Goal: Manage account settings

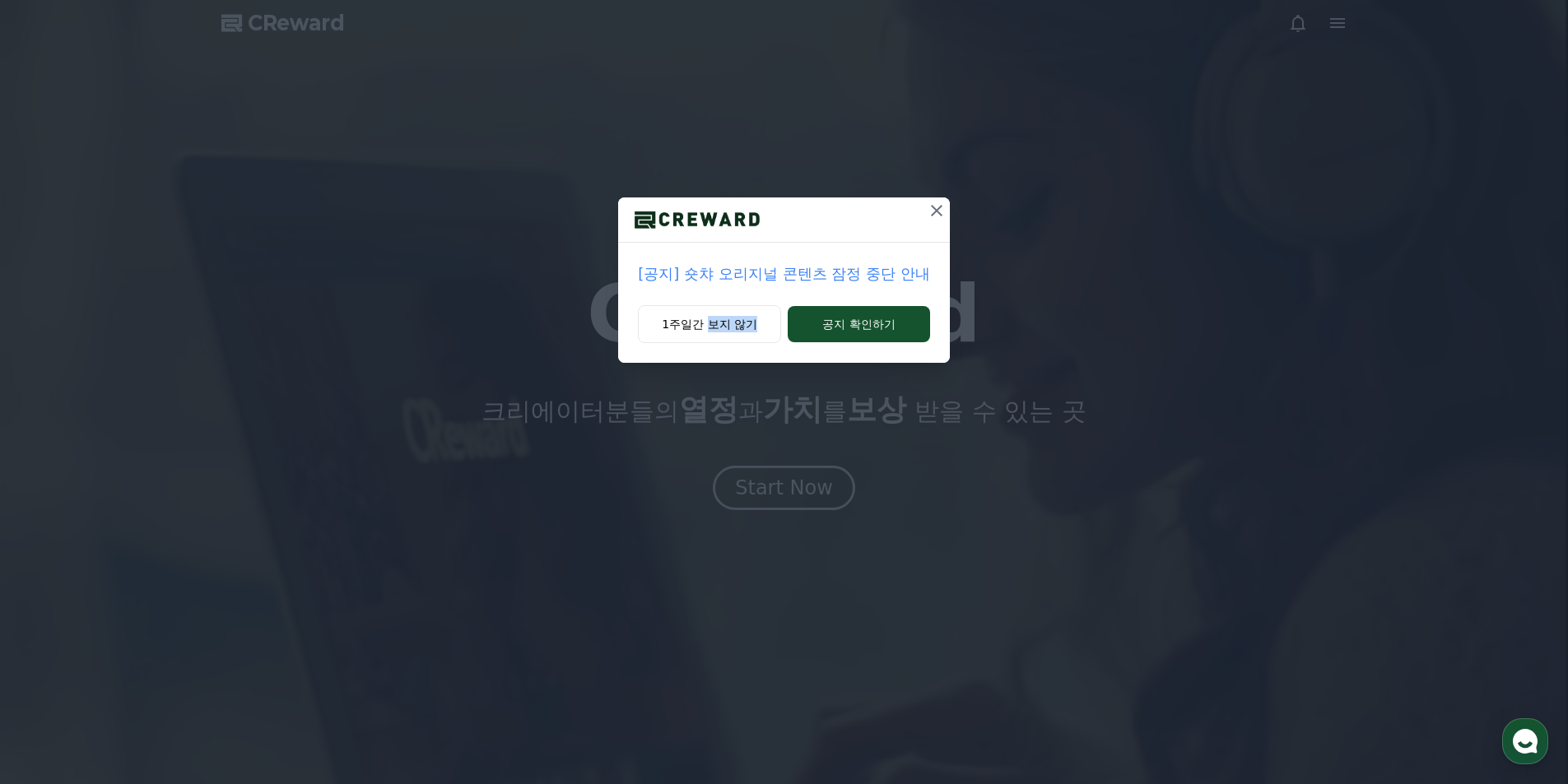
drag, startPoint x: 0, startPoint y: 0, endPoint x: 685, endPoint y: 487, distance: 840.5
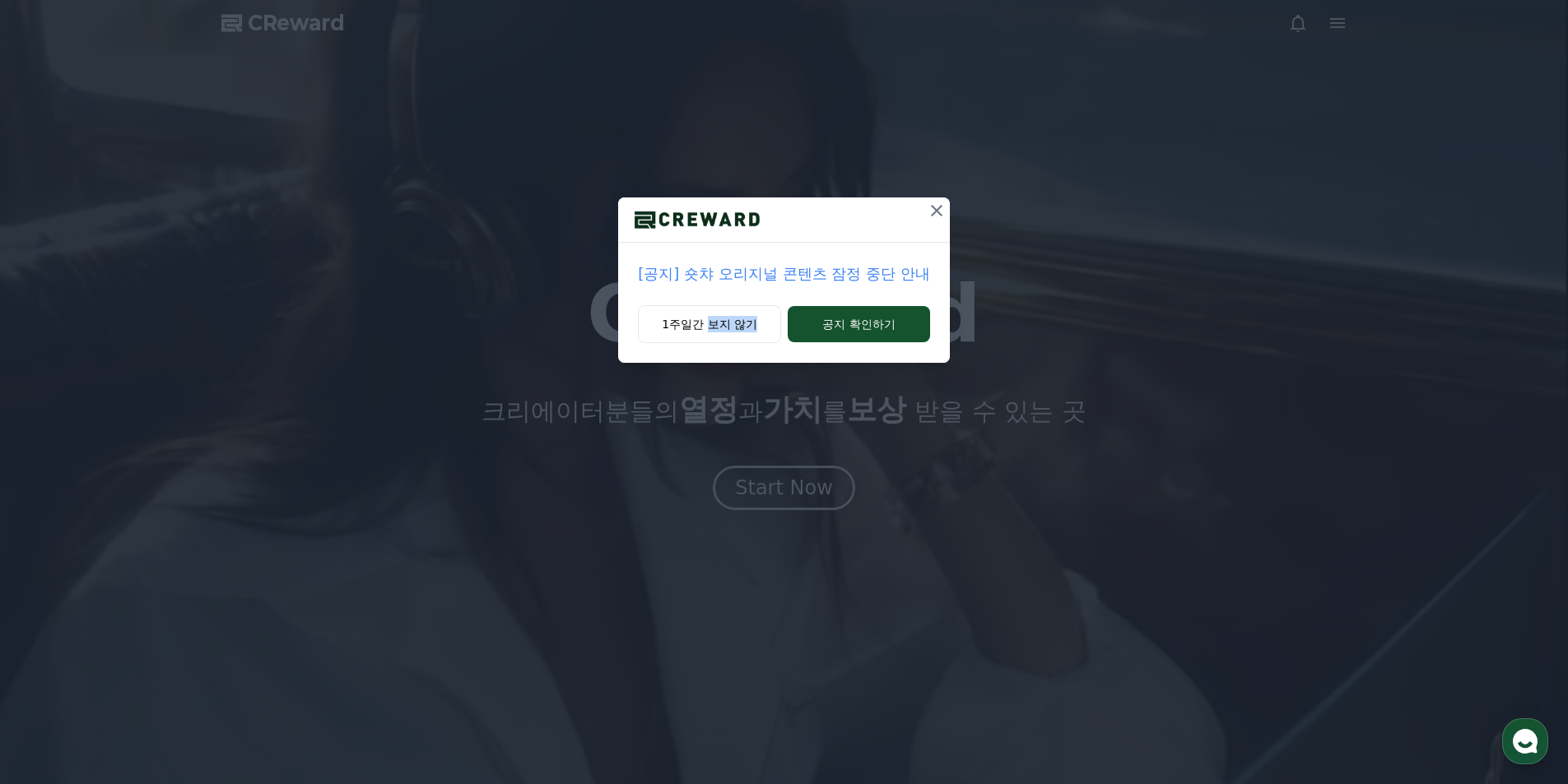
click at [693, 507] on div "[공지] 숏챠 오리지널 콘텐츠 잠정 중단 안내 1주일간 보지 않기 공지 확인하기" at bounding box center [784, 392] width 1568 height 784
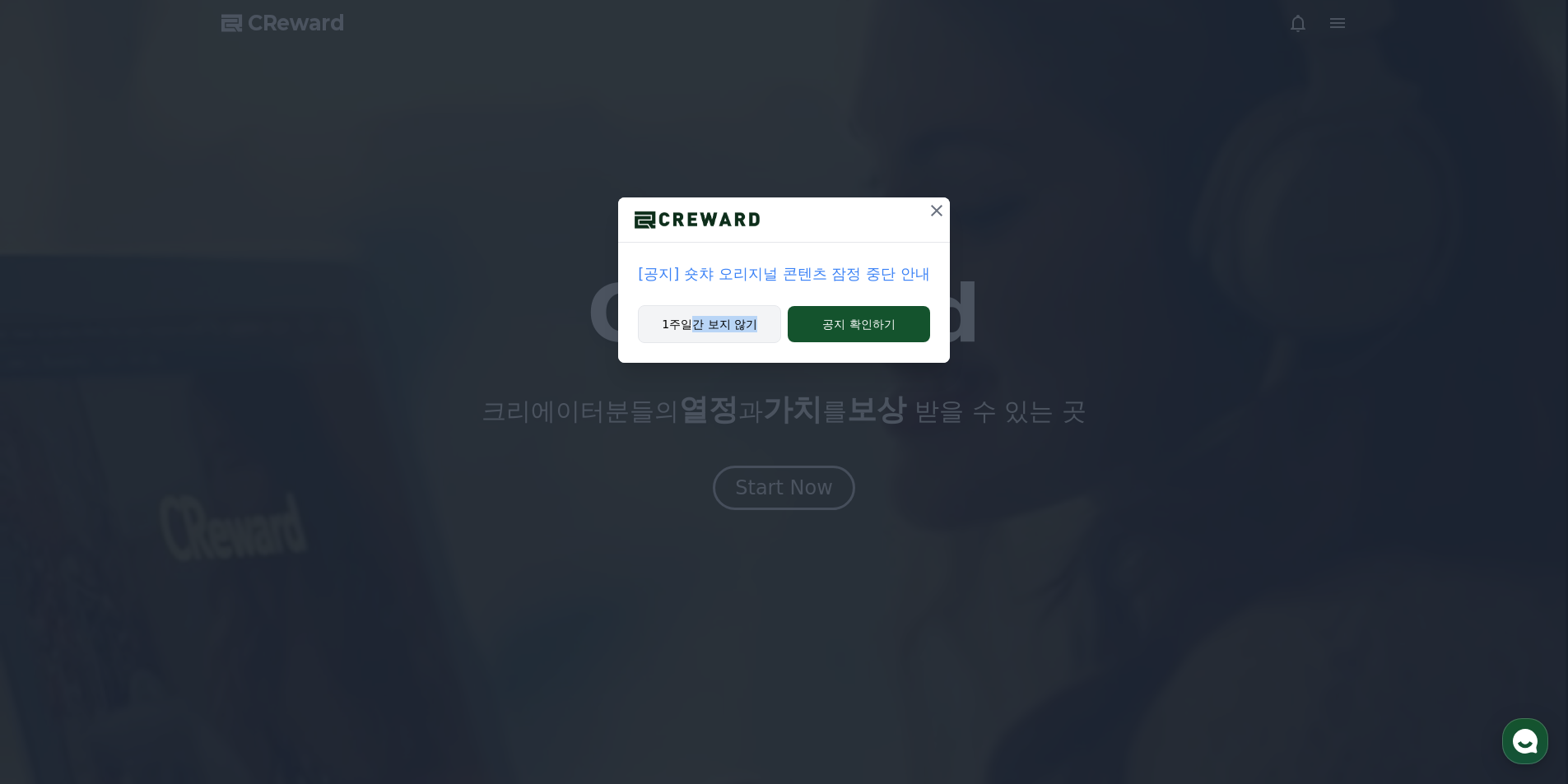
click at [745, 328] on button "1주일간 보지 않기" at bounding box center [709, 324] width 143 height 38
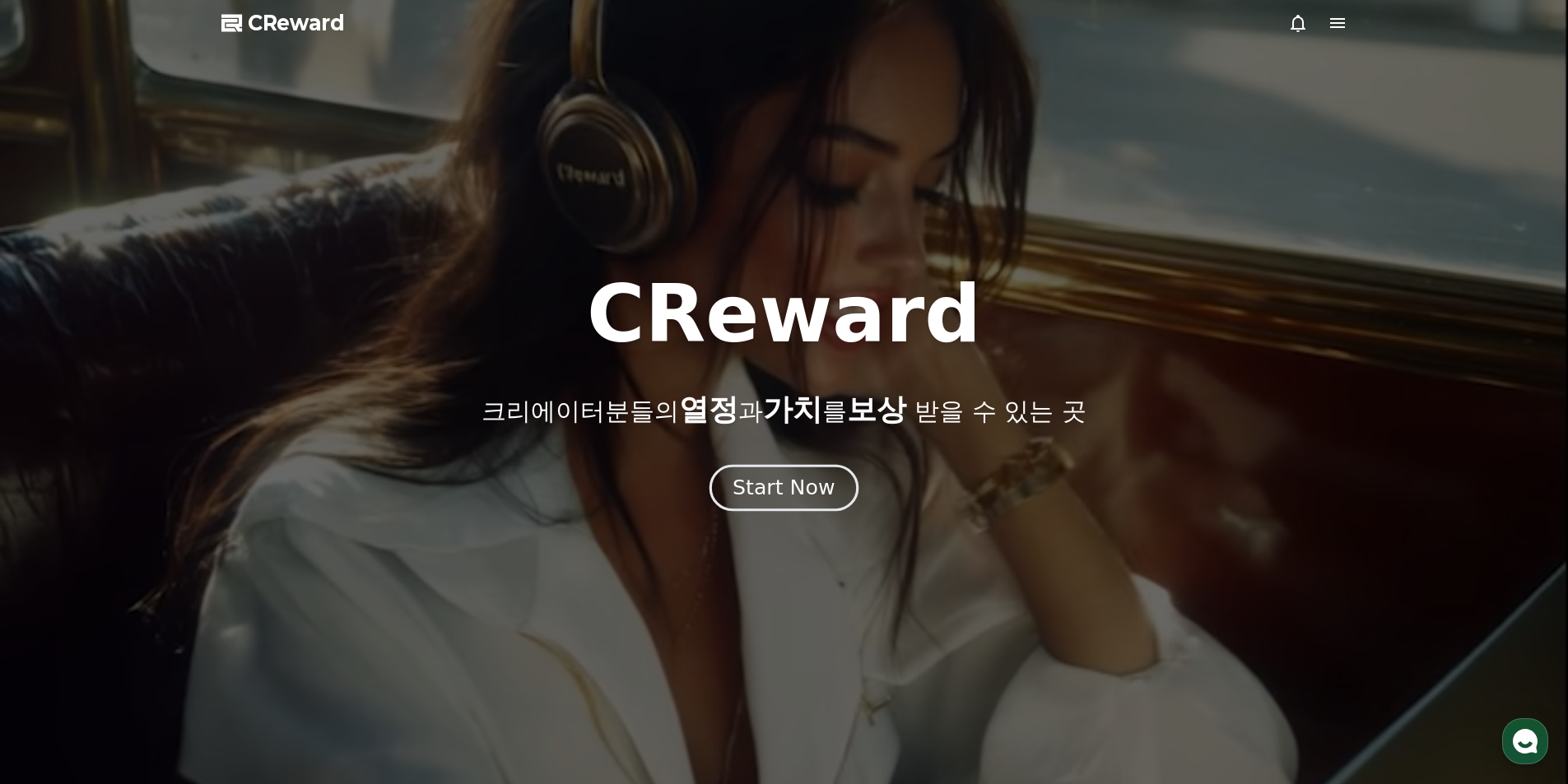
click at [765, 485] on div "Start Now" at bounding box center [784, 487] width 102 height 28
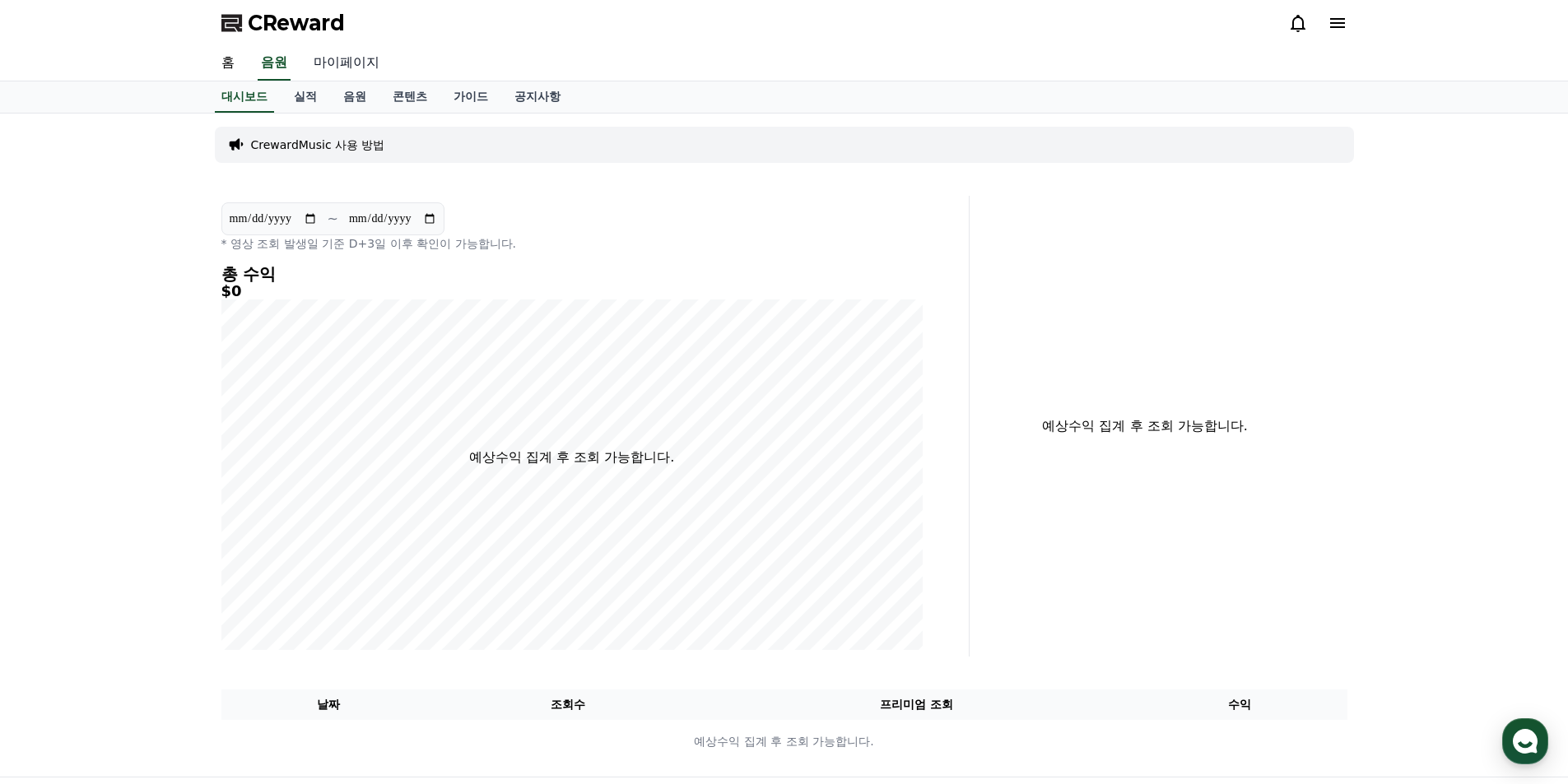
click at [333, 66] on link "마이페이지" at bounding box center [347, 63] width 92 height 34
select select "**********"
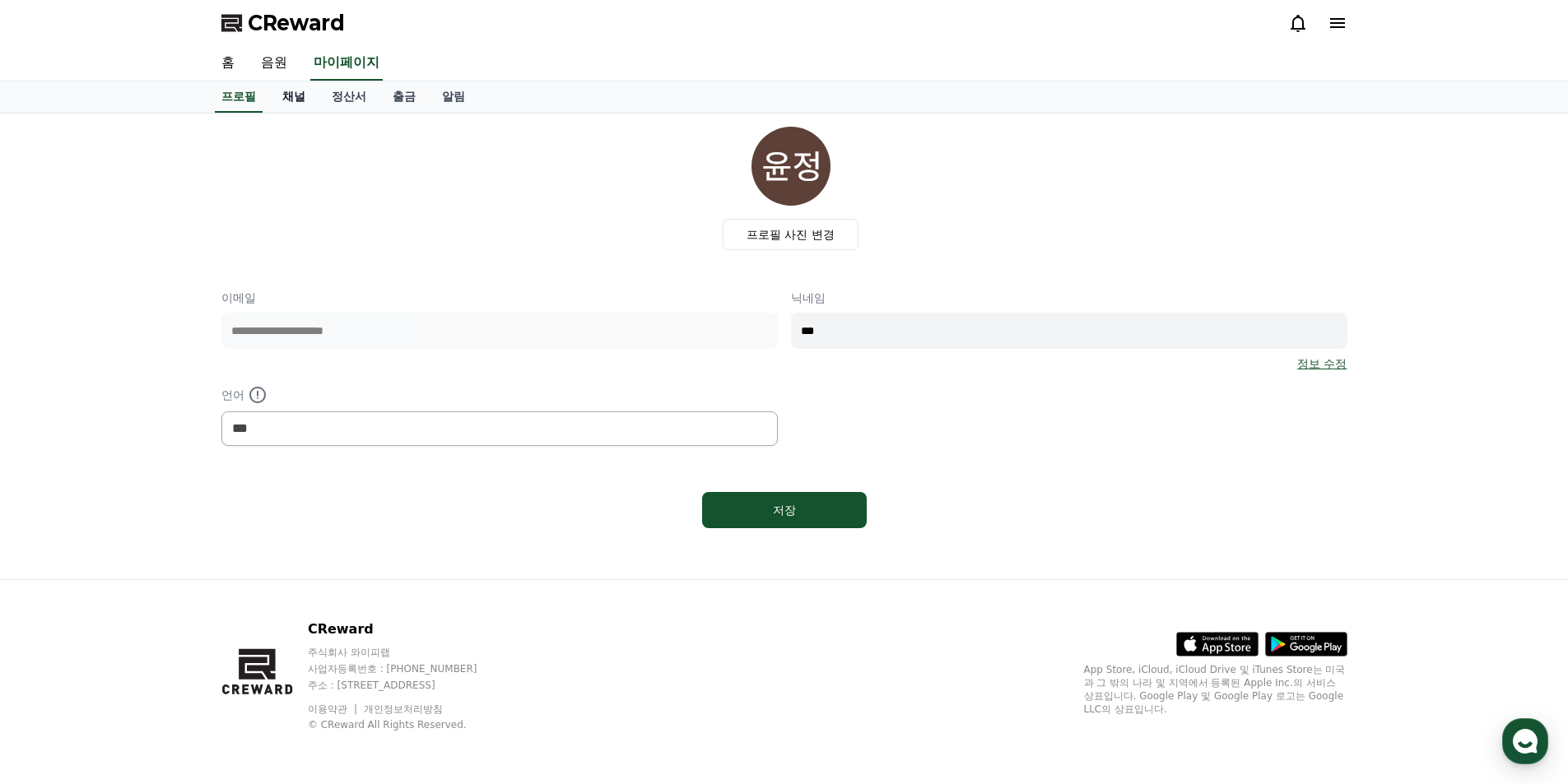
click at [303, 99] on link "채널" at bounding box center [294, 97] width 49 height 31
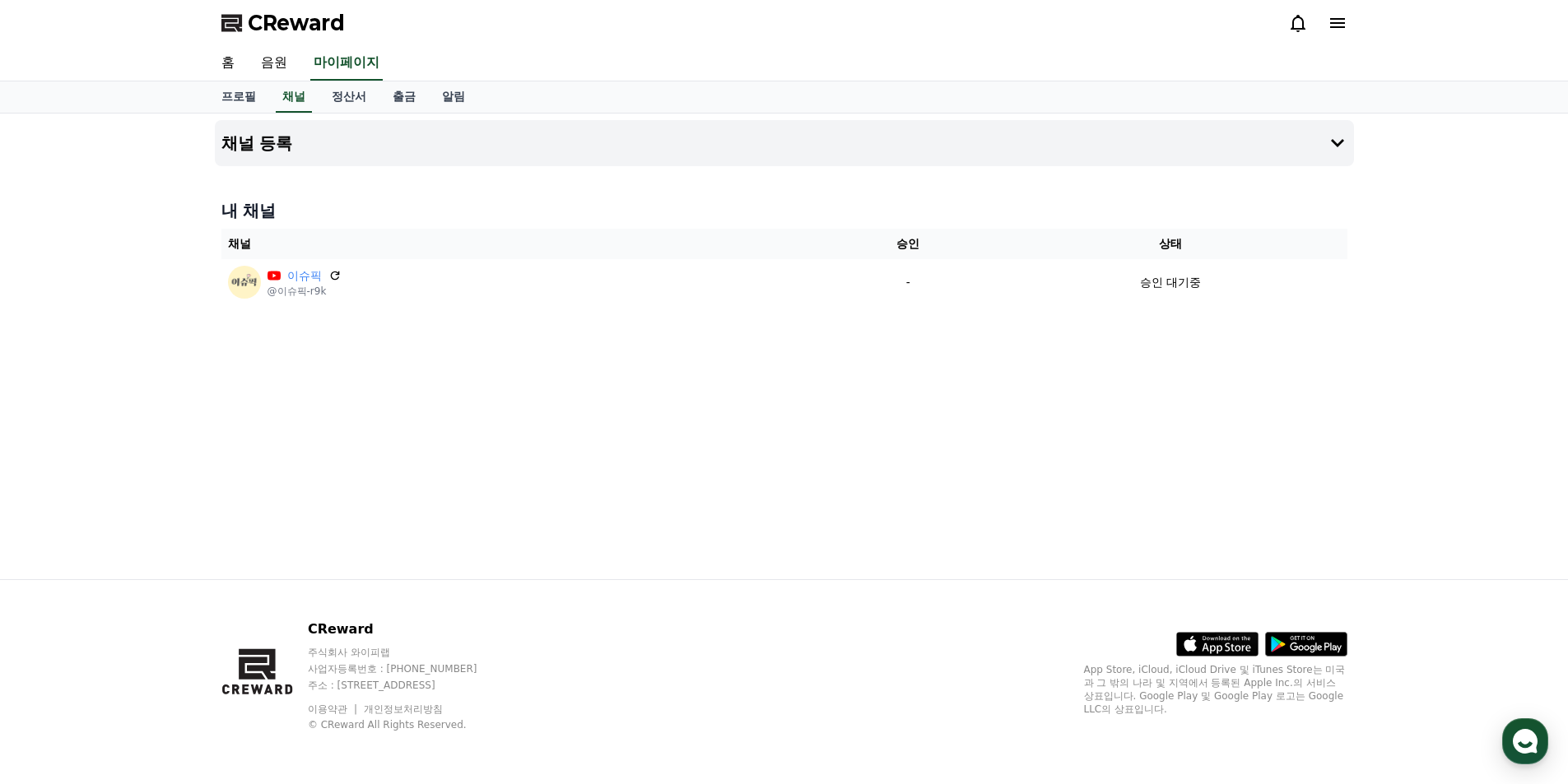
drag, startPoint x: 1005, startPoint y: 404, endPoint x: 591, endPoint y: 481, distance: 421.1
click at [591, 481] on div "채널 등록 내 채널 채널 승인 상태 이슈픽 @이슈픽-r9k - 승인 대기중" at bounding box center [784, 346] width 1153 height 466
